Goal: Task Accomplishment & Management: Complete application form

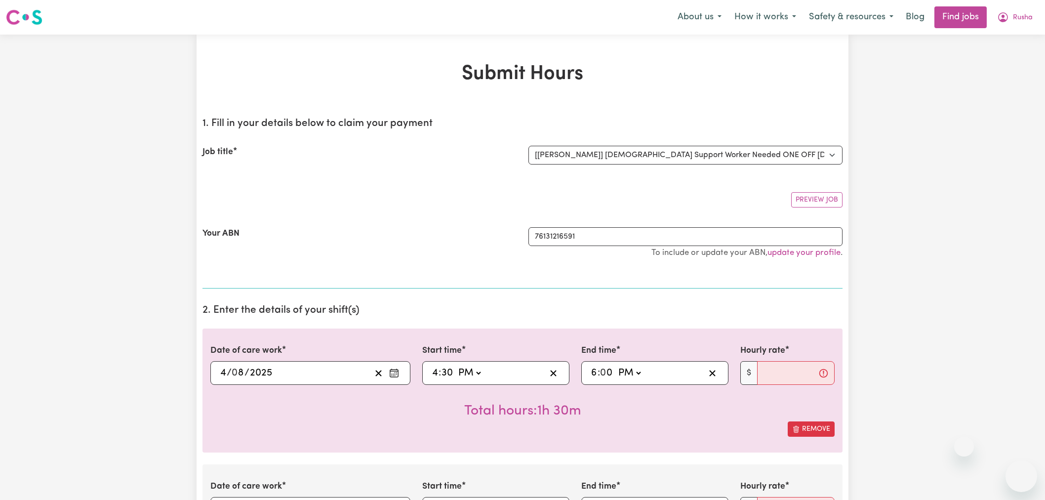
select select "14242"
select select "pm"
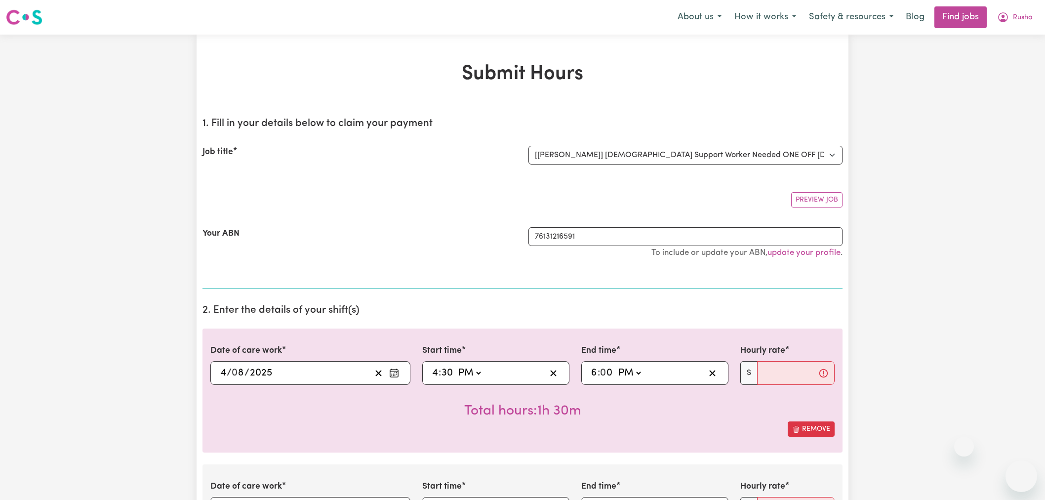
select select "pm"
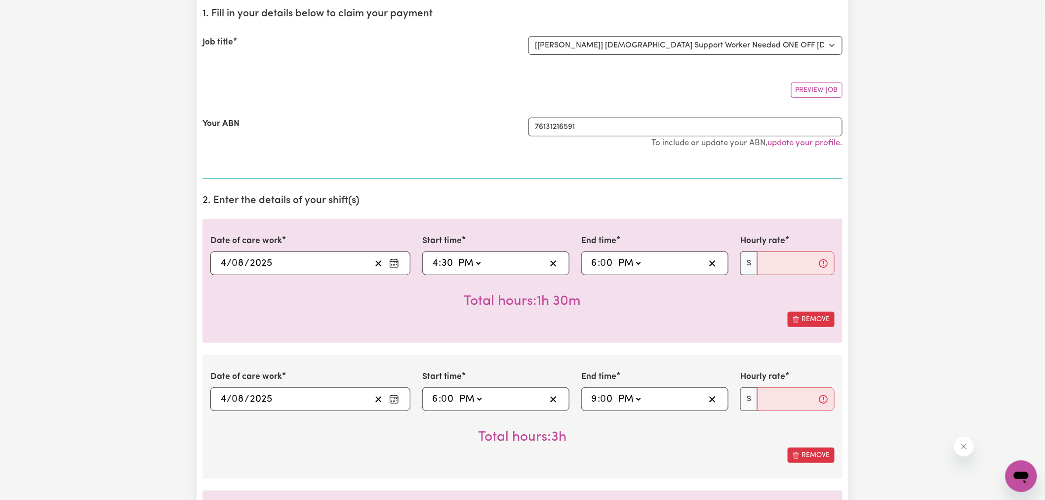
scroll to position [329, 0]
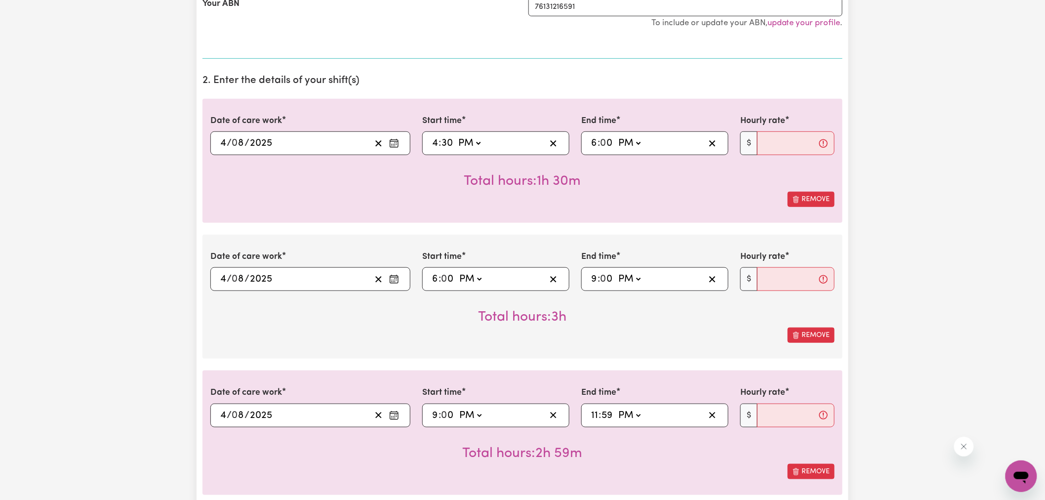
scroll to position [110, 0]
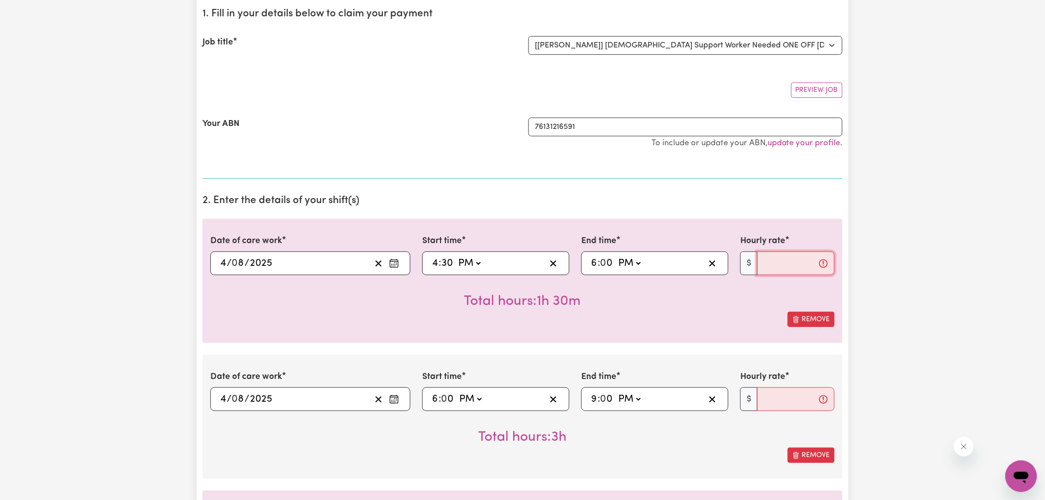
click at [781, 269] on input "Hourly rate" at bounding box center [796, 263] width 78 height 24
type input "40"
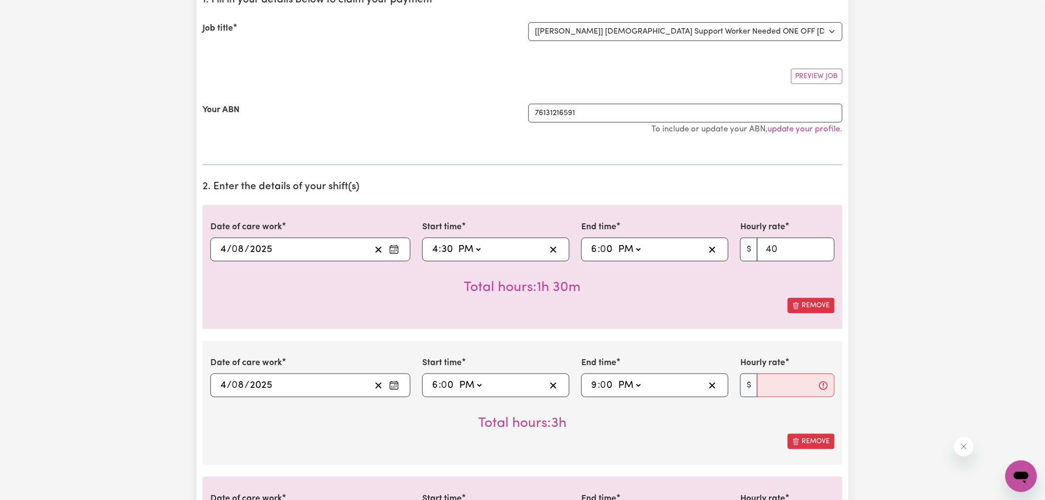
scroll to position [219, 0]
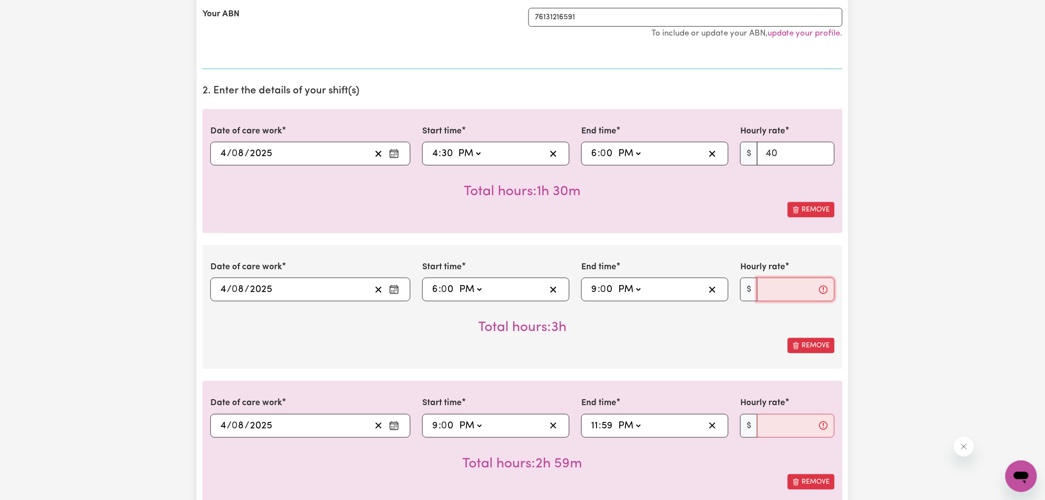
click at [788, 292] on input "Hourly rate" at bounding box center [796, 289] width 78 height 24
type input "44"
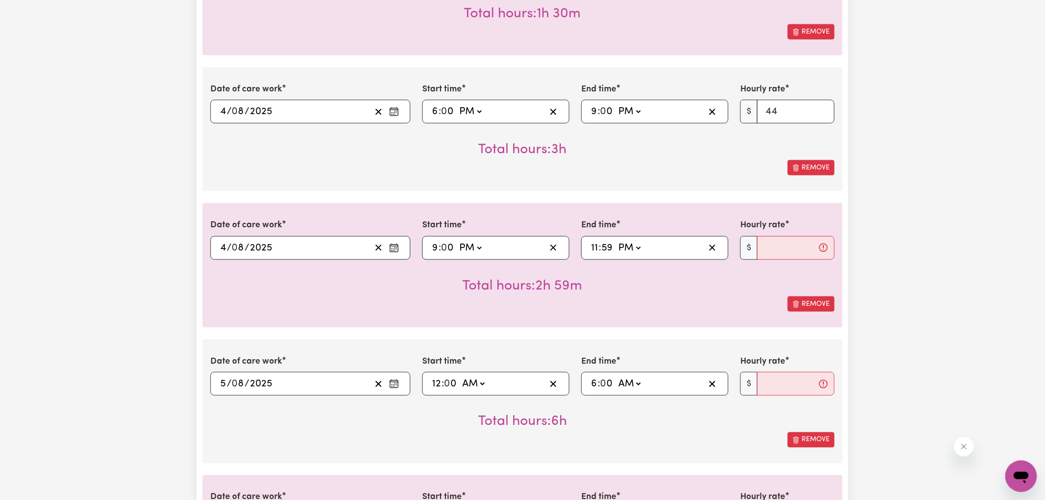
scroll to position [438, 0]
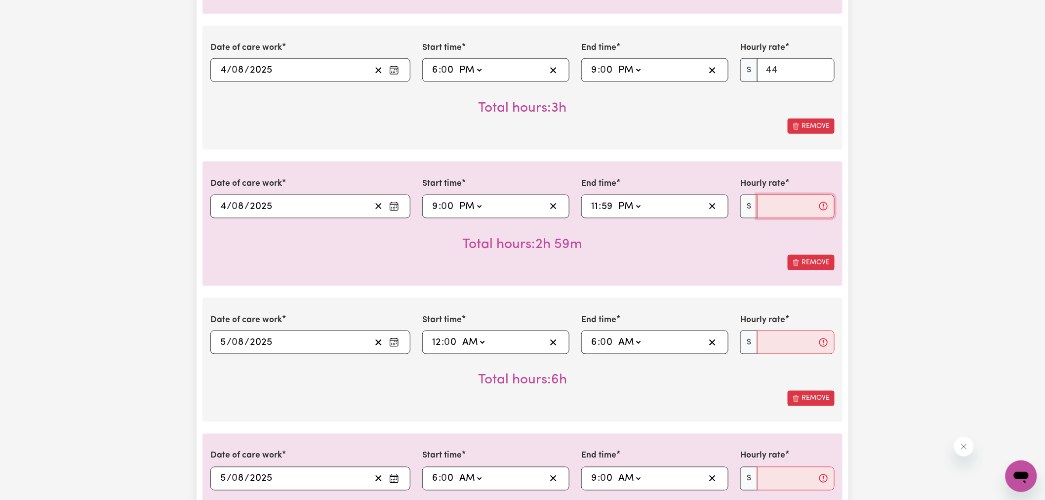
click at [777, 200] on input "Hourly rate" at bounding box center [796, 207] width 78 height 24
type input "58"
click at [773, 345] on input "Hourly rate" at bounding box center [796, 342] width 78 height 24
type input "58"
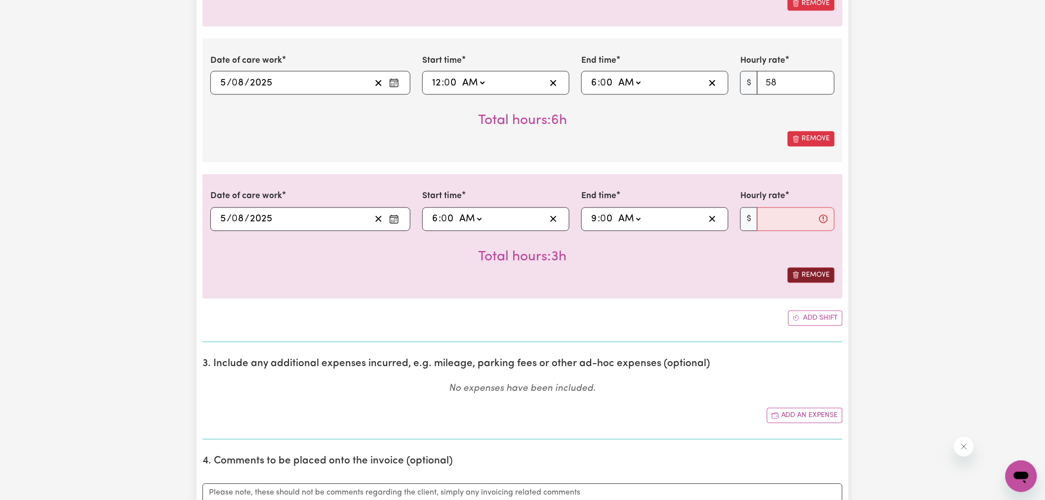
scroll to position [713, 0]
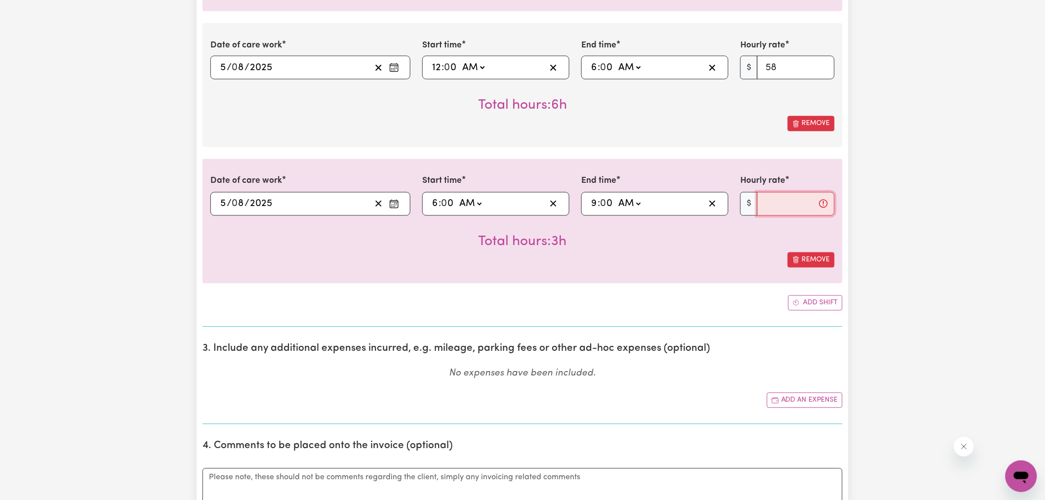
click at [791, 202] on input "Hourly rate" at bounding box center [796, 204] width 78 height 24
type input "40"
click at [978, 260] on div "Submit Hours 1. Fill in your details below to claim your payment Job title Sele…" at bounding box center [522, 283] width 1045 height 1922
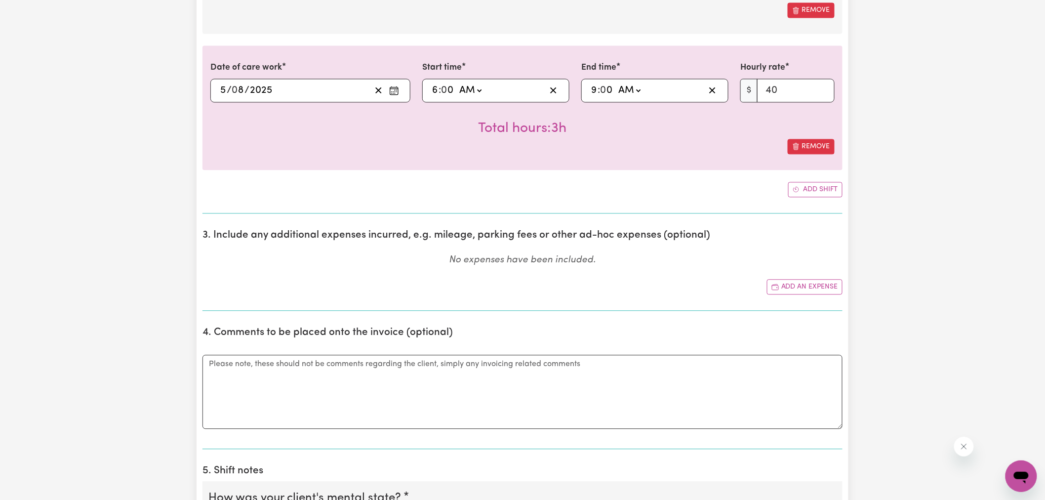
scroll to position [932, 0]
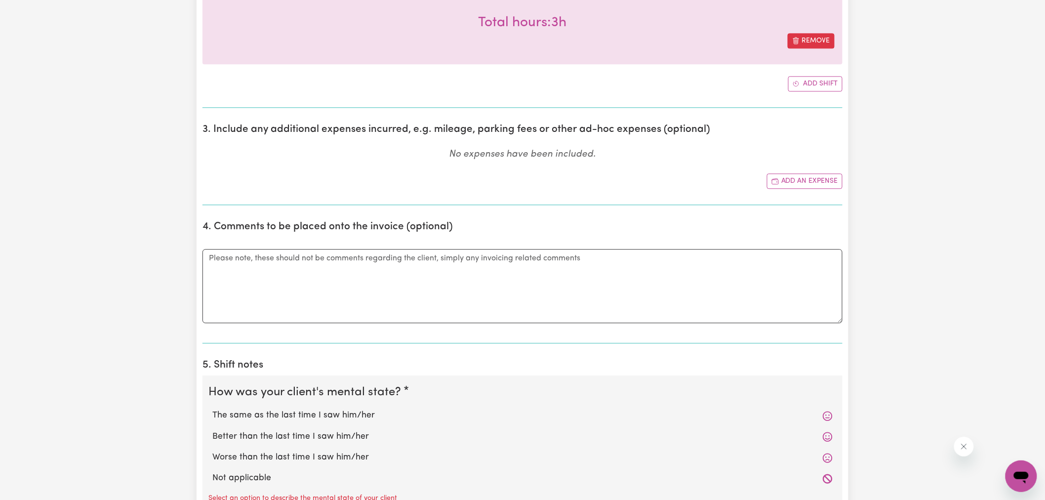
click at [250, 474] on label "Not applicable" at bounding box center [522, 477] width 620 height 13
click at [212, 471] on input "Not applicable" at bounding box center [212, 471] width 0 height 0
radio input "true"
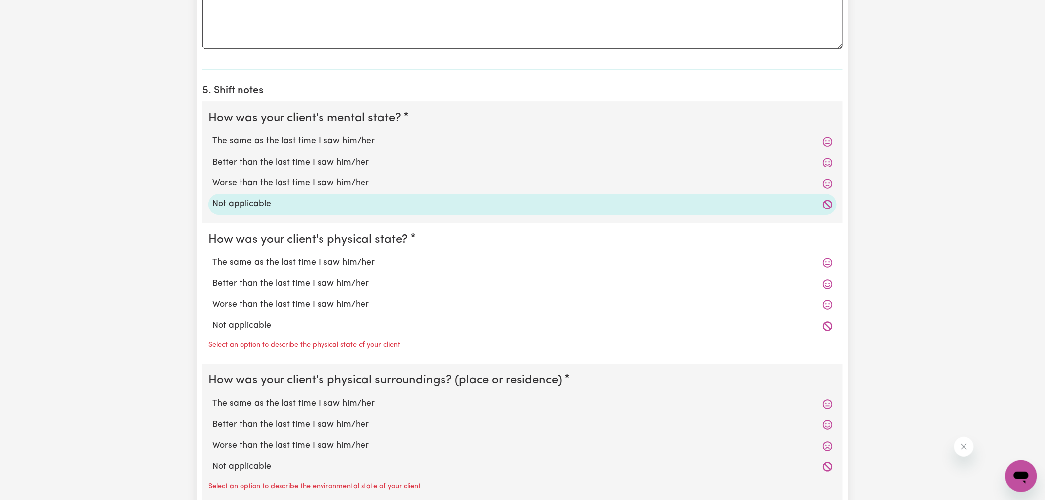
scroll to position [1207, 0]
click at [240, 321] on label "Not applicable" at bounding box center [522, 324] width 620 height 13
click at [212, 318] on input "Not applicable" at bounding box center [212, 318] width 0 height 0
radio input "true"
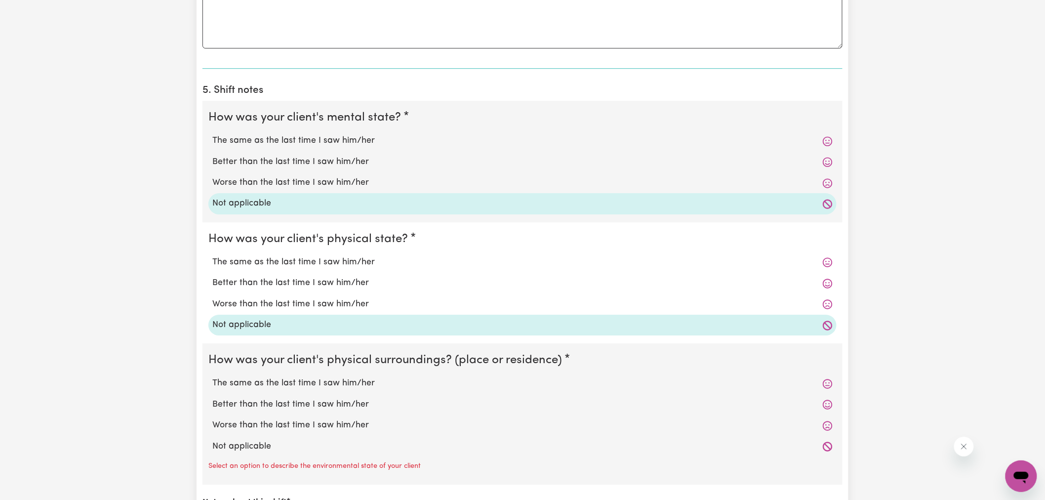
click at [236, 446] on label "Not applicable" at bounding box center [522, 446] width 620 height 13
click at [212, 440] on input "Not applicable" at bounding box center [212, 439] width 0 height 0
radio input "true"
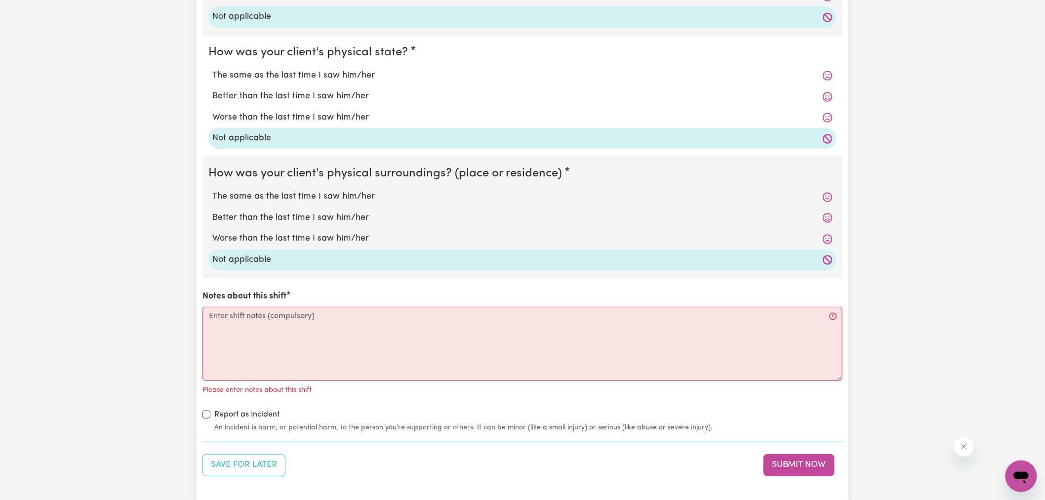
scroll to position [1536, 0]
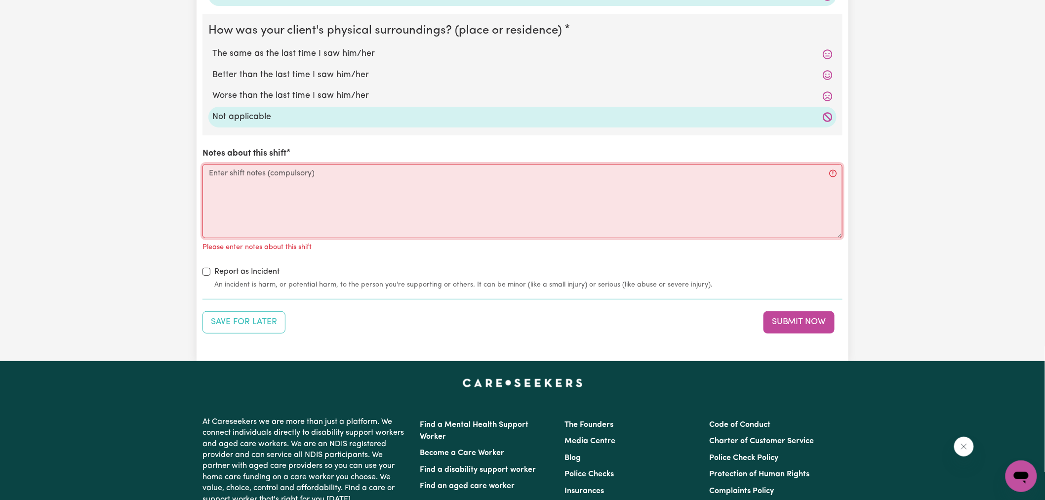
click at [289, 184] on textarea "Notes about this shift" at bounding box center [522, 201] width 640 height 74
type textarea "1"
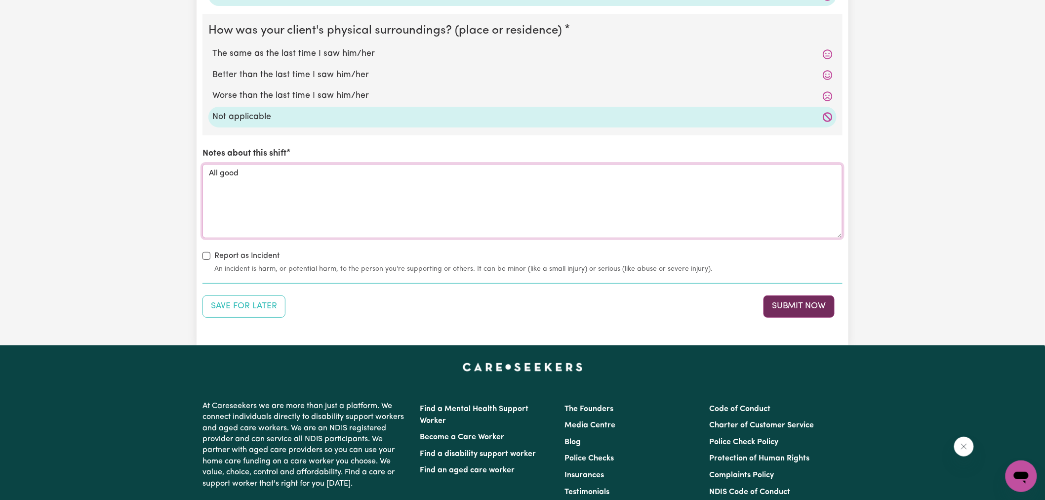
type textarea "All good"
click at [799, 316] on button "Submit Now" at bounding box center [798, 306] width 71 height 22
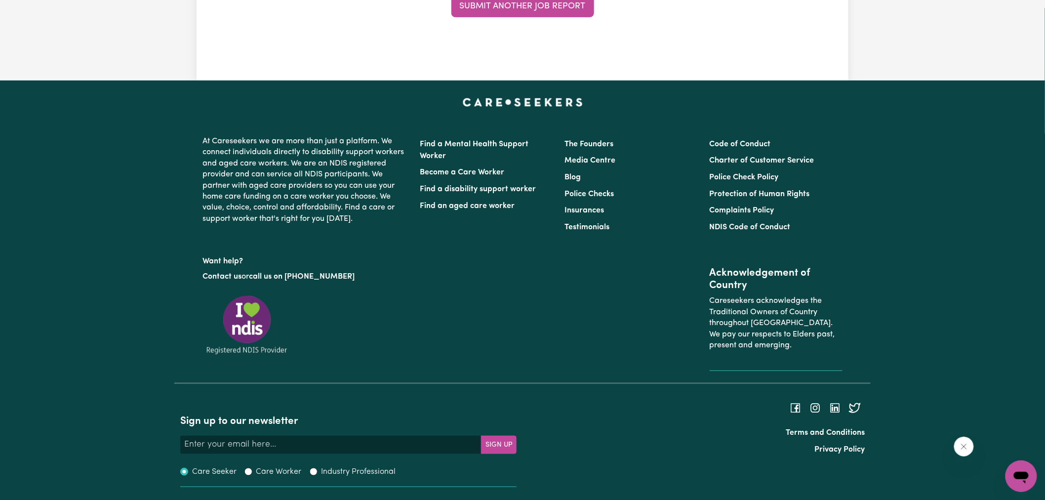
scroll to position [0, 0]
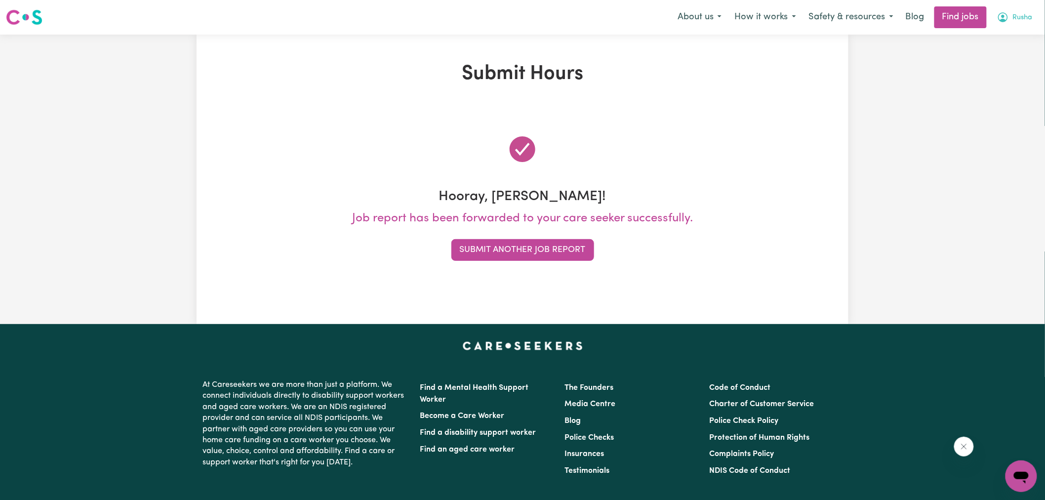
click at [1014, 16] on span "Rusha" at bounding box center [1023, 17] width 20 height 11
click at [1016, 51] on link "My Dashboard" at bounding box center [999, 56] width 78 height 19
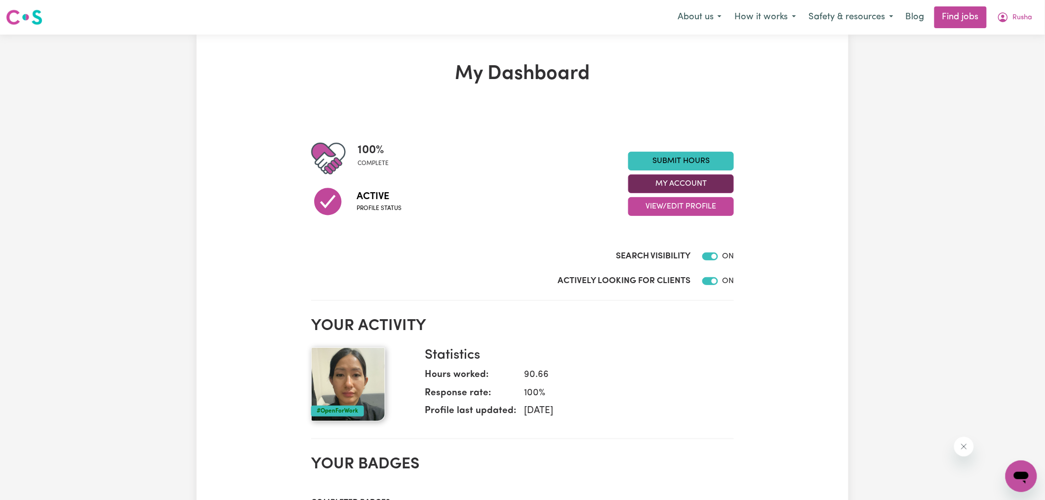
click at [713, 183] on button "My Account" at bounding box center [681, 183] width 106 height 19
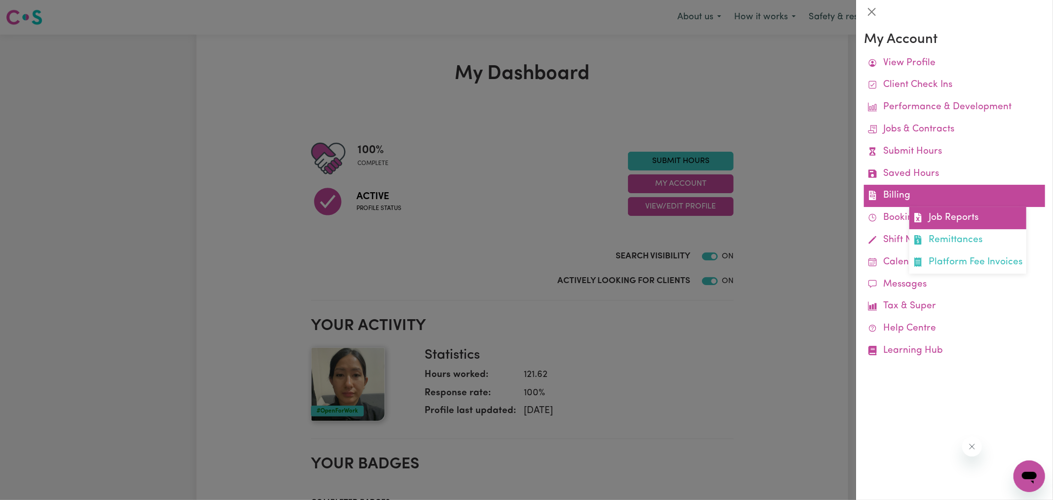
click at [948, 223] on link "Job Reports" at bounding box center [967, 218] width 117 height 22
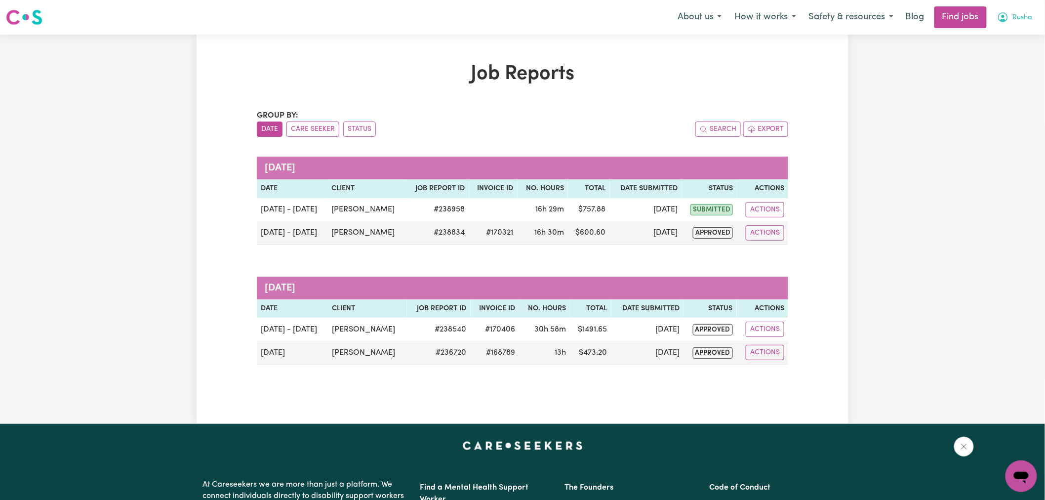
click at [1027, 20] on span "Rusha" at bounding box center [1023, 17] width 20 height 11
click at [1000, 75] on link "Logout" at bounding box center [999, 75] width 78 height 19
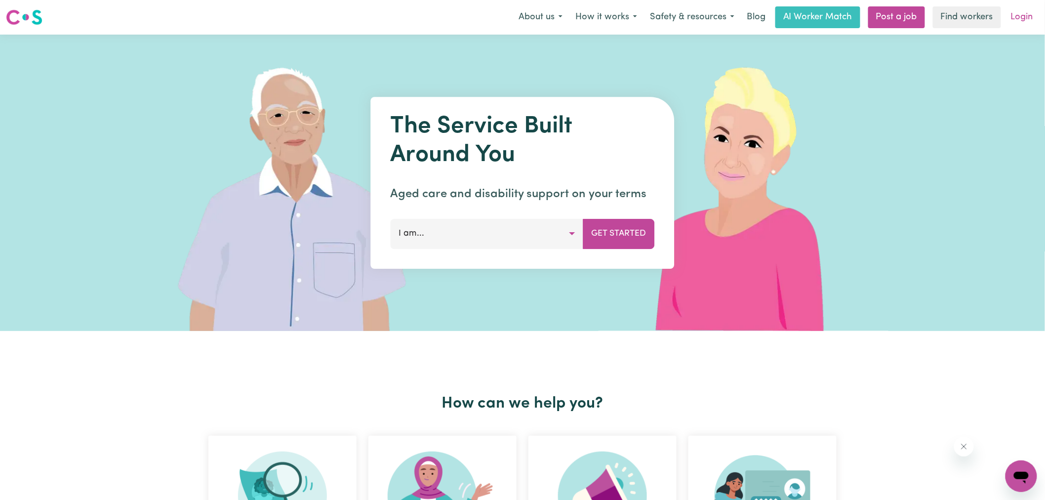
click at [1015, 21] on link "Login" at bounding box center [1022, 17] width 34 height 22
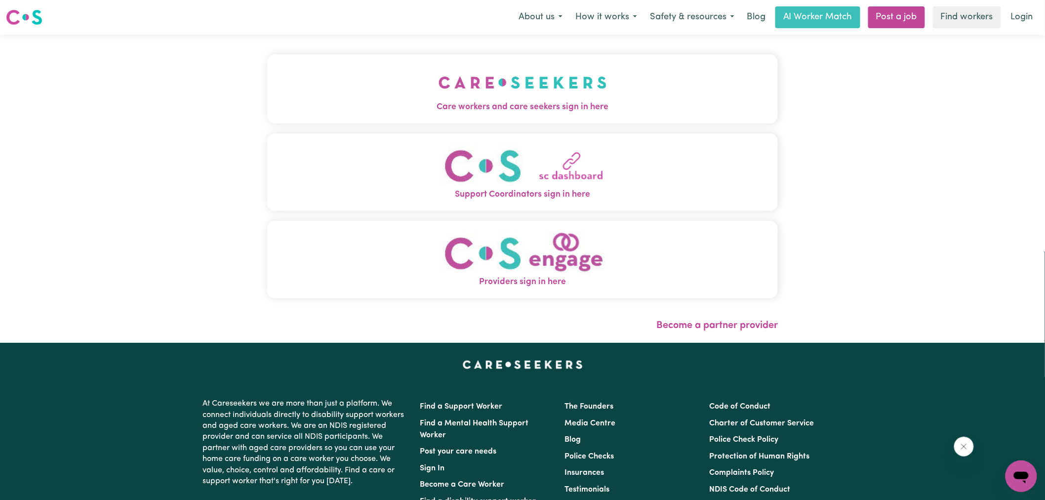
click at [565, 94] on img "Care workers and care seekers sign in here" at bounding box center [522, 82] width 168 height 37
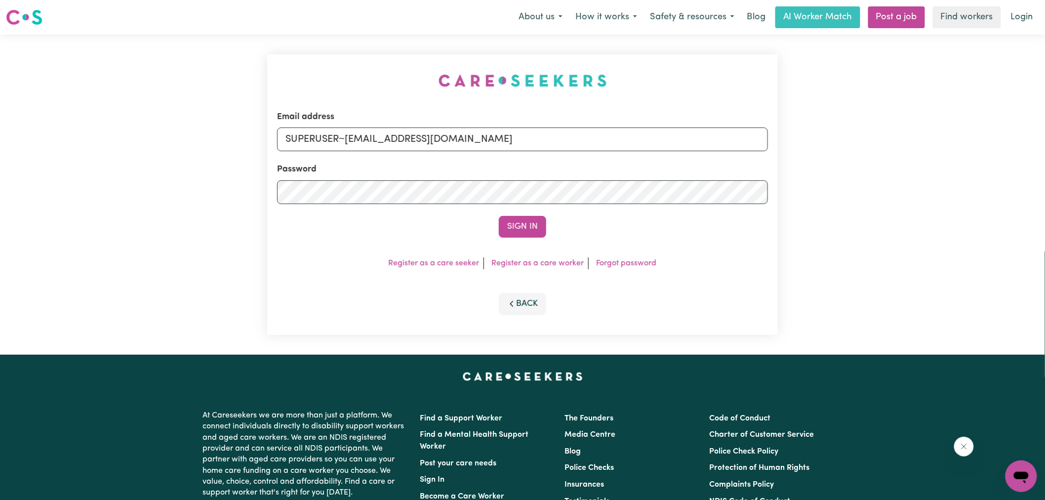
click at [316, 43] on div "Email address SUPERUSER~[EMAIL_ADDRESS][DOMAIN_NAME] Password Sign In Register …" at bounding box center [522, 195] width 522 height 320
drag, startPoint x: 347, startPoint y: 136, endPoint x: 918, endPoint y: 191, distance: 573.8
click at [918, 191] on div "Email address SUPERUSER~[EMAIL_ADDRESS][DOMAIN_NAME] Password Sign In Register …" at bounding box center [522, 195] width 1045 height 320
type input "[EMAIL_ADDRESS][DOMAIN_NAME]"
click at [499, 216] on button "Sign In" at bounding box center [522, 227] width 47 height 22
